Goal: Book appointment/travel/reservation

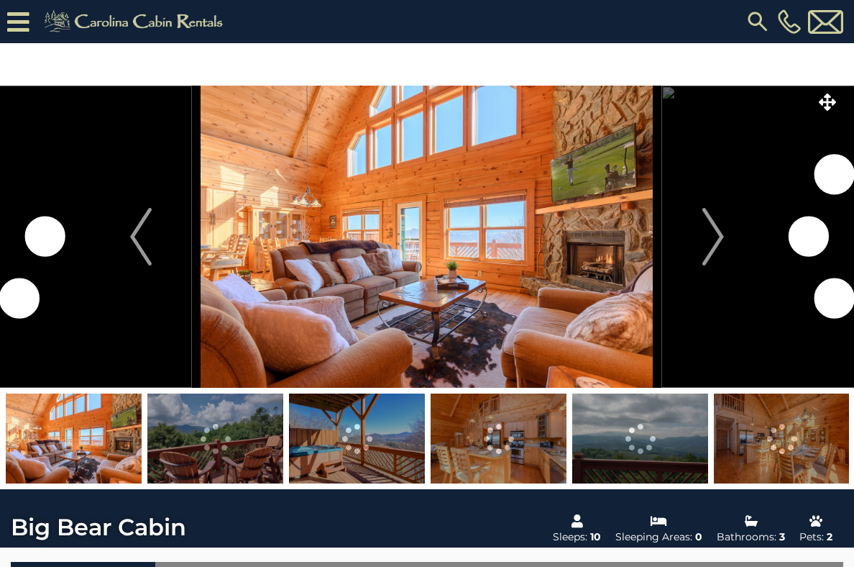
click at [716, 224] on img "Next" at bounding box center [714, 237] width 22 height 58
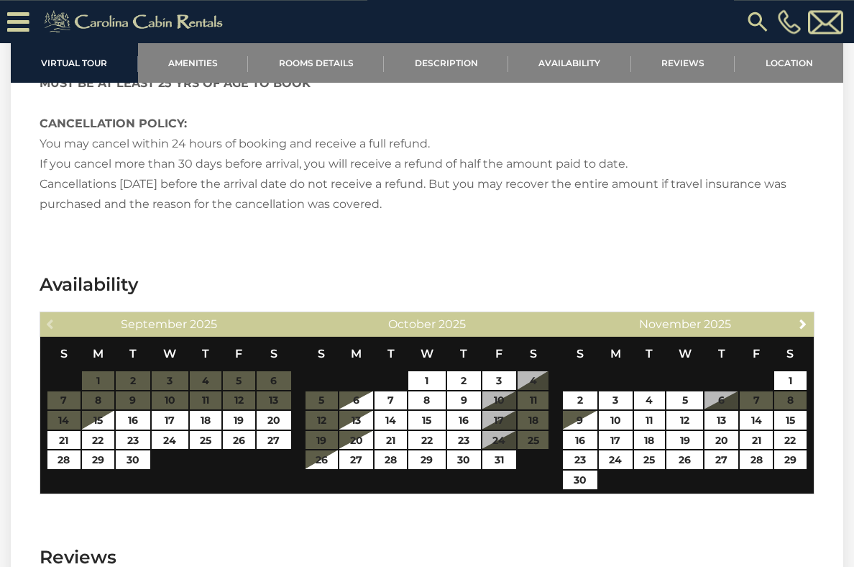
scroll to position [2366, 0]
click at [808, 316] on link "Next" at bounding box center [804, 323] width 18 height 18
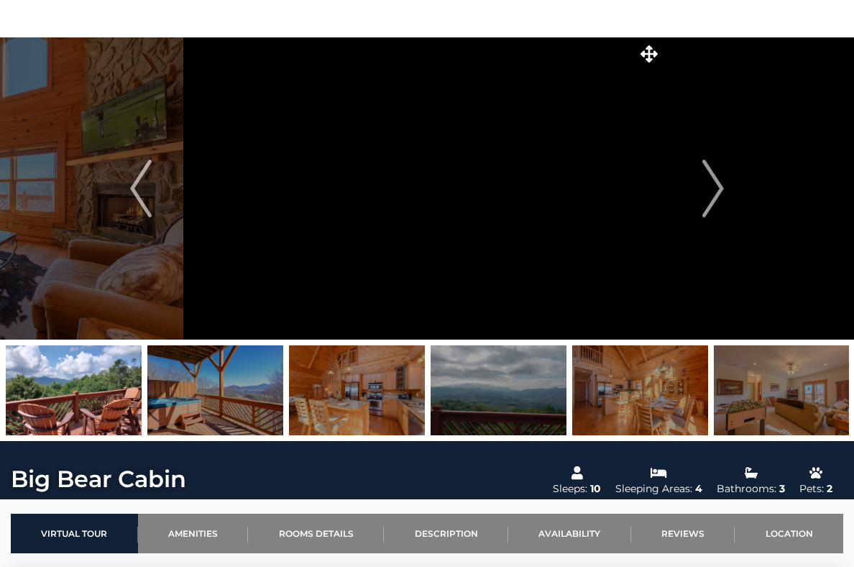
scroll to position [0, 0]
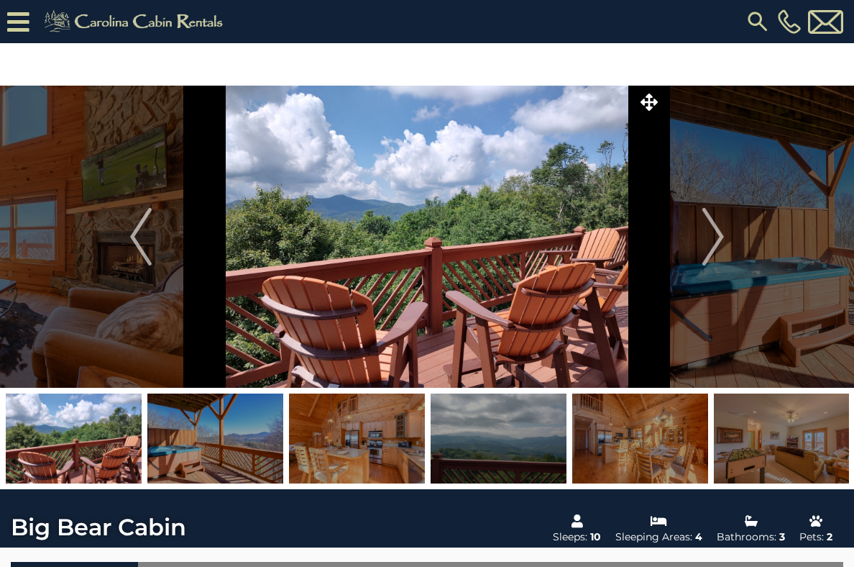
click at [718, 225] on img "Next" at bounding box center [714, 237] width 22 height 58
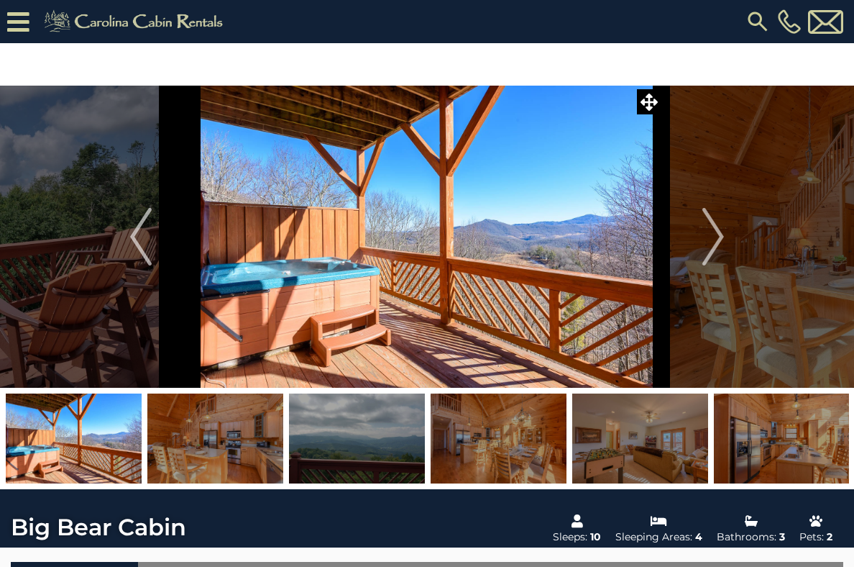
click at [718, 234] on img "Next" at bounding box center [714, 237] width 22 height 58
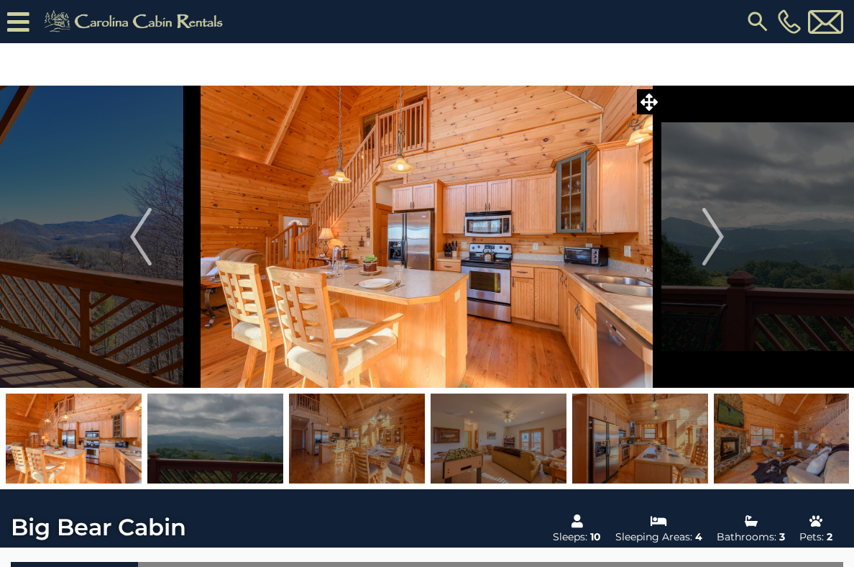
click at [718, 224] on img "Next" at bounding box center [714, 237] width 22 height 58
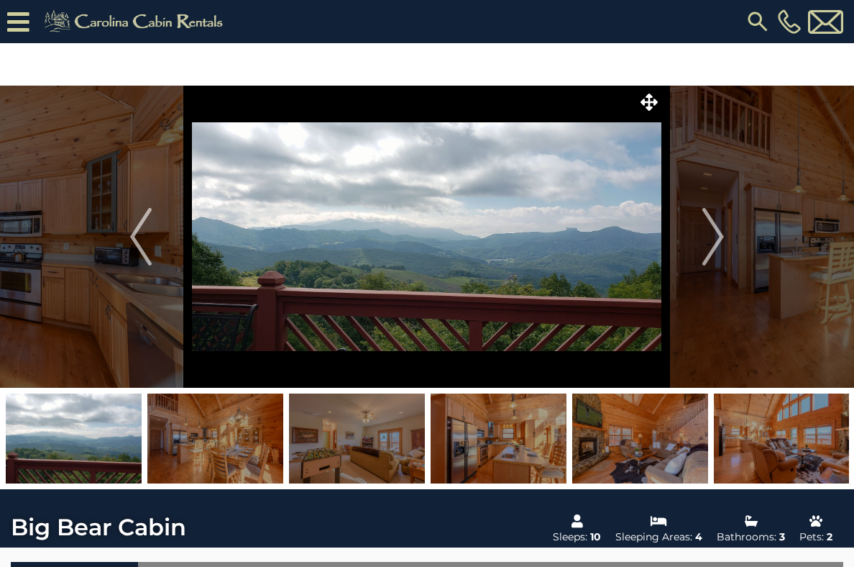
click at [714, 233] on img "Next" at bounding box center [714, 237] width 22 height 58
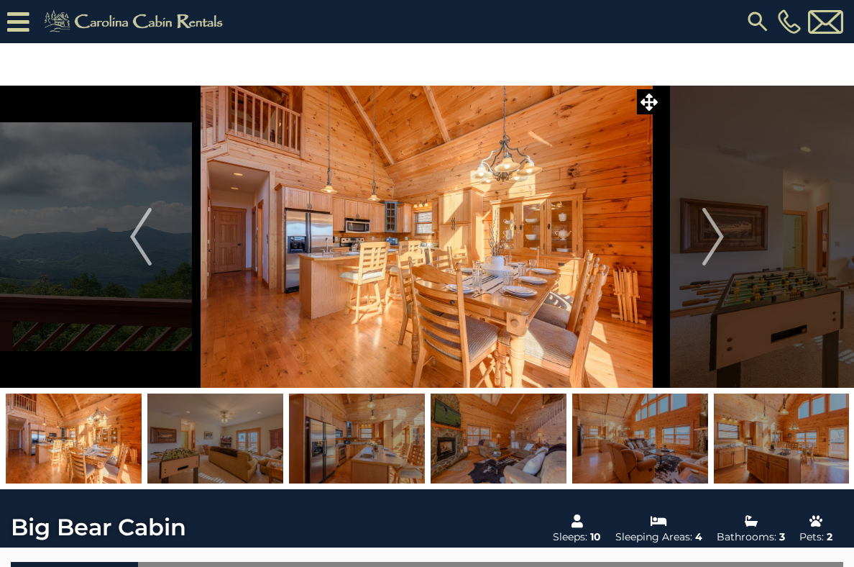
click at [723, 239] on img "Next" at bounding box center [714, 237] width 22 height 58
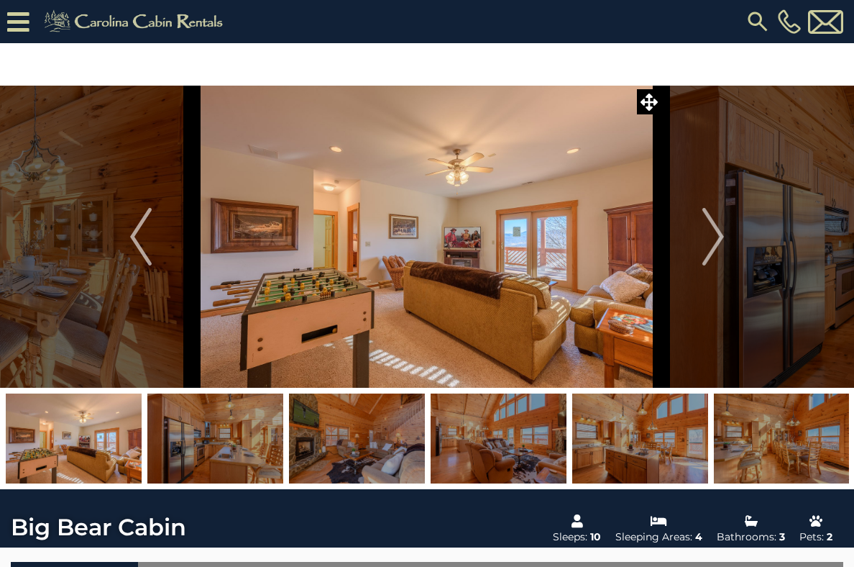
click at [710, 237] on img "Next" at bounding box center [714, 237] width 22 height 58
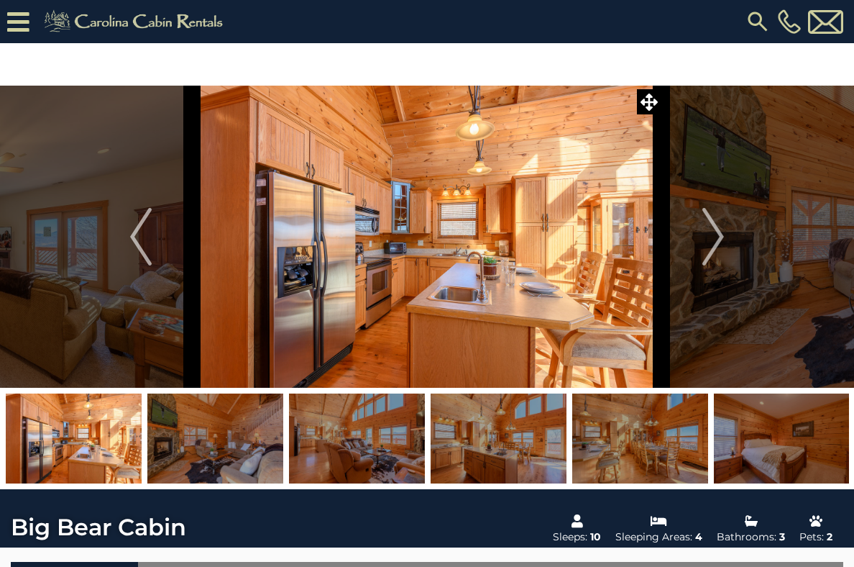
click at [652, 109] on icon at bounding box center [649, 101] width 17 height 17
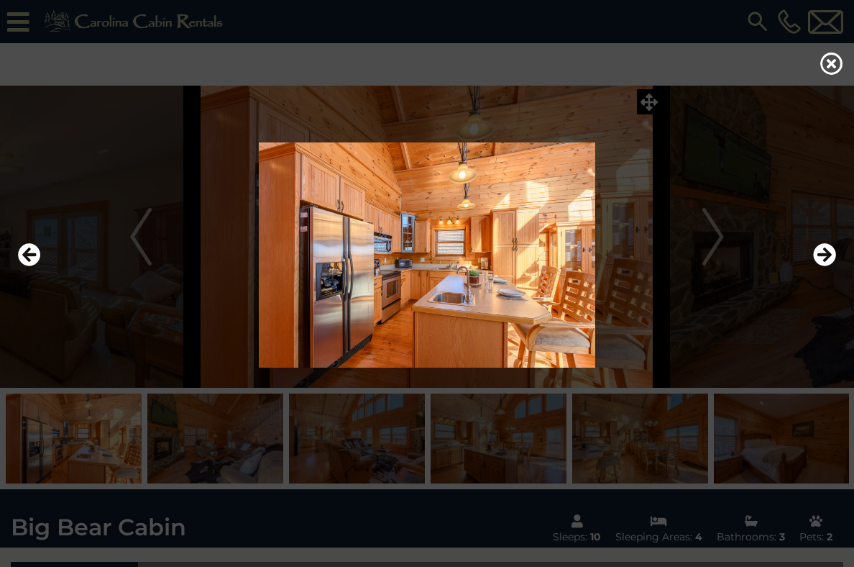
click at [829, 266] on icon "Next" at bounding box center [824, 254] width 23 height 23
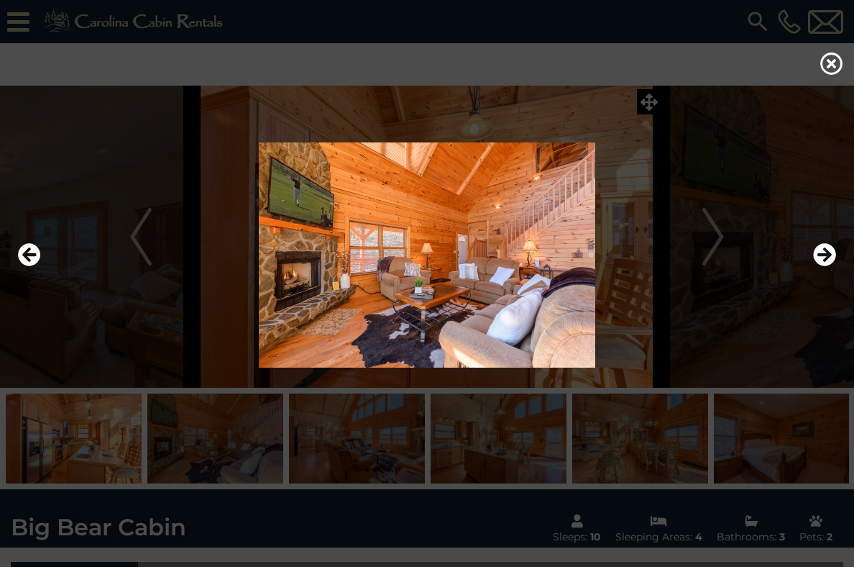
click at [602, 268] on img at bounding box center [427, 254] width 826 height 225
click at [651, 170] on img at bounding box center [427, 254] width 826 height 225
click at [681, 196] on img at bounding box center [427, 254] width 826 height 225
click at [711, 207] on img at bounding box center [427, 254] width 826 height 225
click at [765, 178] on img at bounding box center [427, 254] width 826 height 225
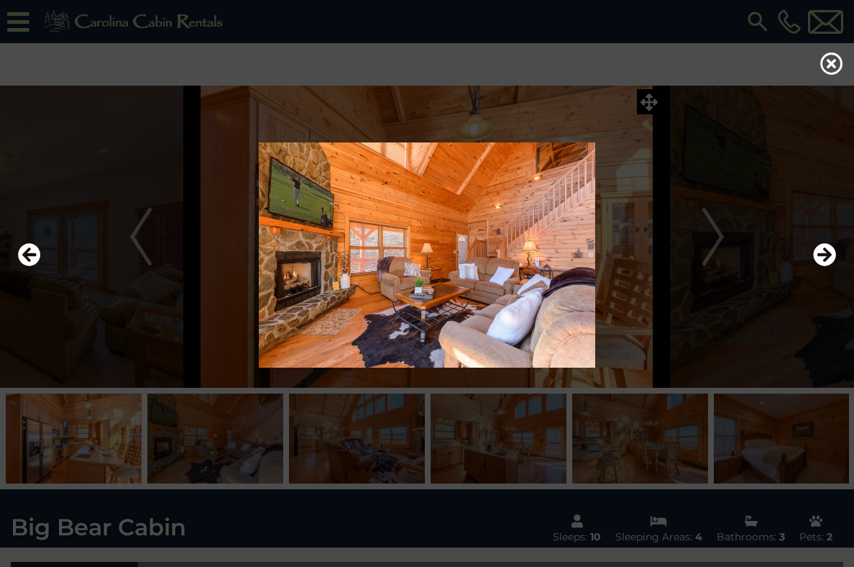
click at [828, 266] on icon "Next" at bounding box center [824, 254] width 23 height 23
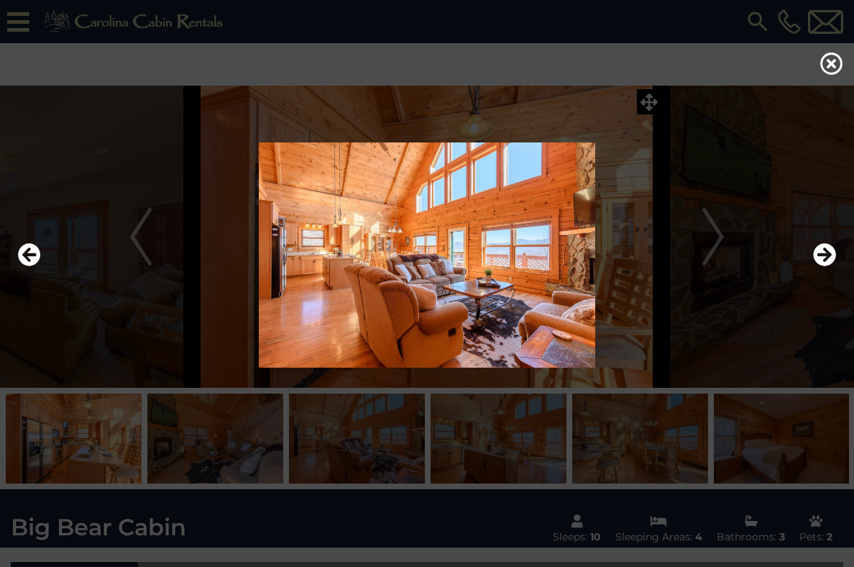
click at [838, 270] on img at bounding box center [427, 254] width 826 height 225
click at [838, 273] on img at bounding box center [427, 254] width 826 height 225
click at [825, 266] on icon "Next" at bounding box center [824, 254] width 23 height 23
